Goal: Task Accomplishment & Management: Manage account settings

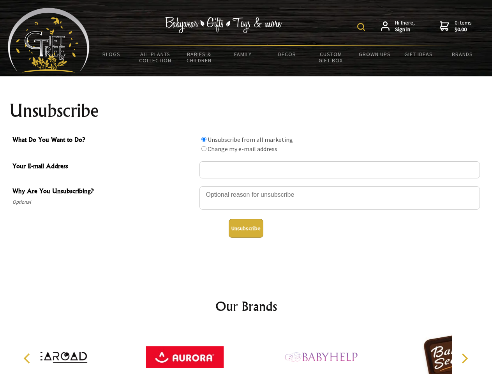
click at [362, 27] on img at bounding box center [361, 27] width 8 height 8
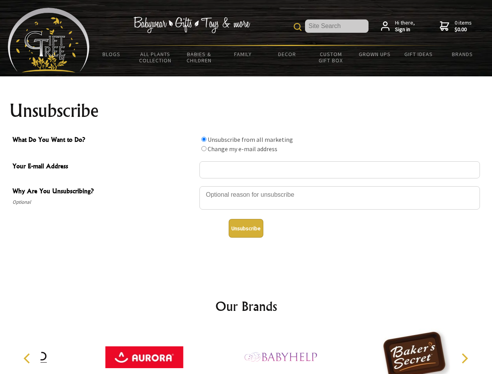
click at [246, 186] on div at bounding box center [339, 198] width 280 height 27
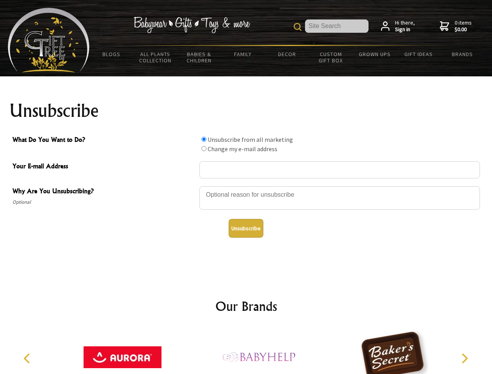
click at [204, 139] on input "What Do You Want to Do?" at bounding box center [203, 139] width 5 height 5
click at [204, 148] on input "What Do You Want to Do?" at bounding box center [203, 148] width 5 height 5
radio input "true"
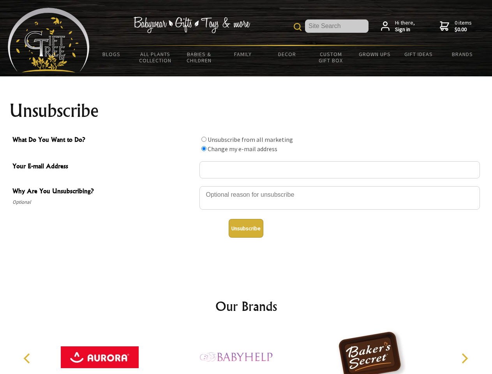
click at [246, 228] on button "Unsubscribe" at bounding box center [246, 228] width 35 height 19
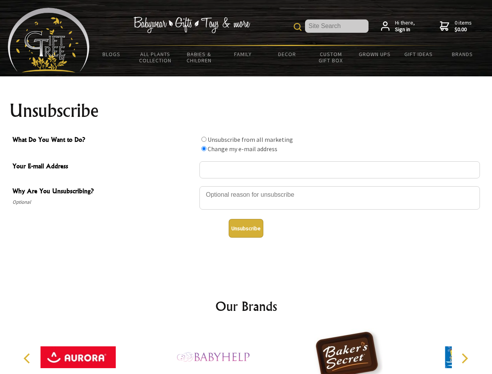
click at [246, 351] on div at bounding box center [212, 358] width 136 height 61
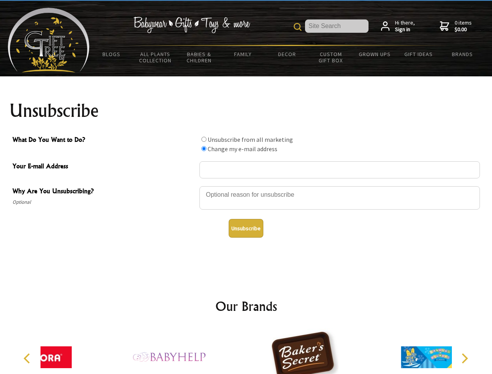
click at [28, 358] on icon "Previous" at bounding box center [28, 358] width 10 height 10
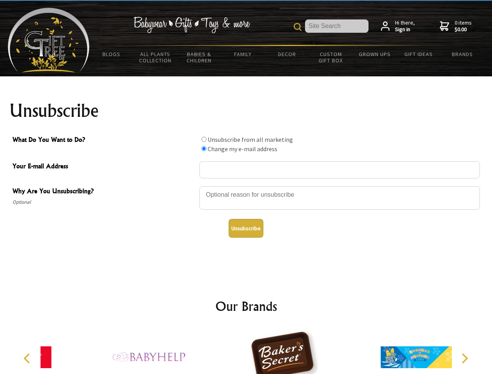
click at [464, 358] on icon "Next" at bounding box center [464, 358] width 10 height 10
